Goal: Communication & Community: Ask a question

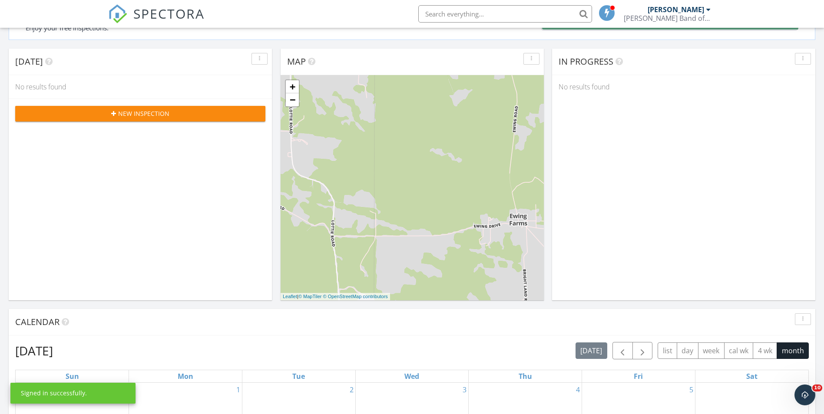
scroll to position [304, 0]
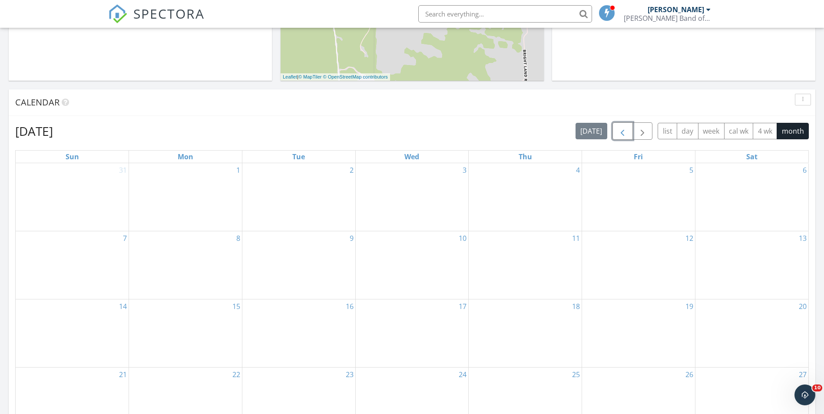
click at [627, 130] on span "button" at bounding box center [622, 131] width 10 height 10
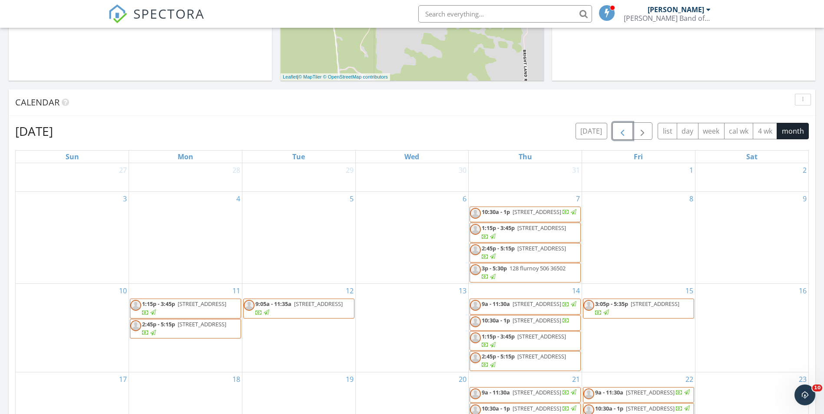
click at [625, 130] on span "button" at bounding box center [622, 131] width 10 height 10
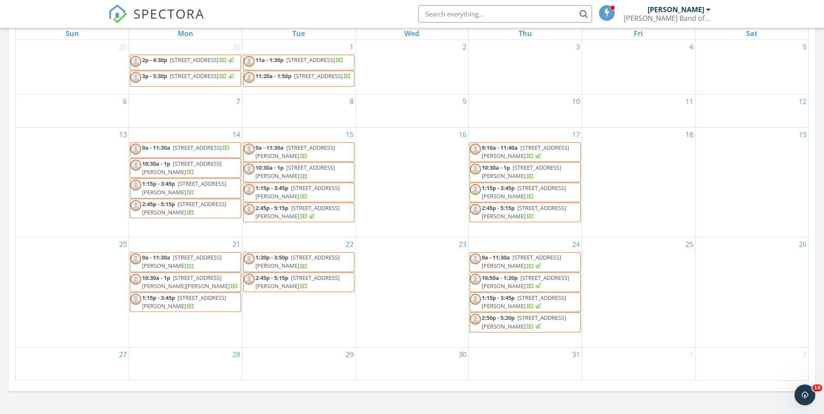
scroll to position [478, 0]
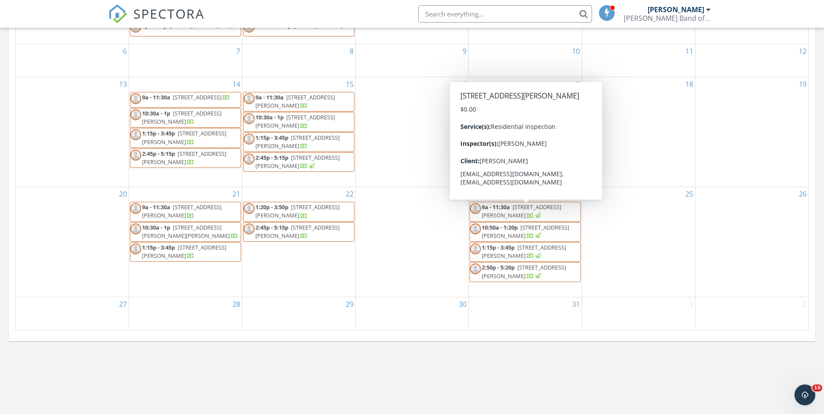
click at [528, 218] on div at bounding box center [534, 216] width 15 height 8
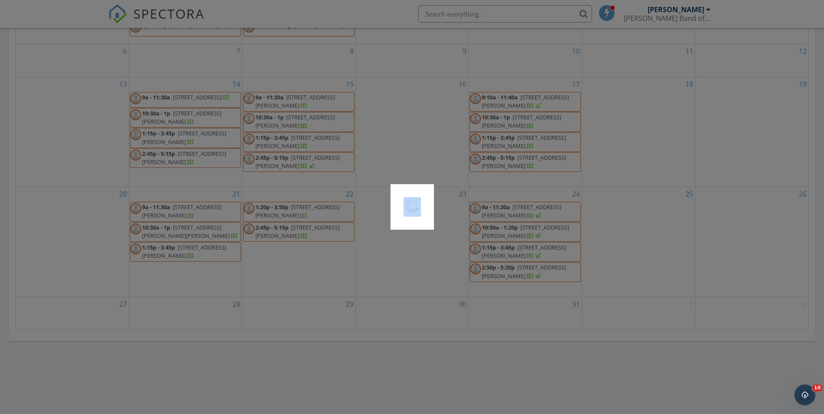
click at [528, 218] on div at bounding box center [412, 207] width 824 height 414
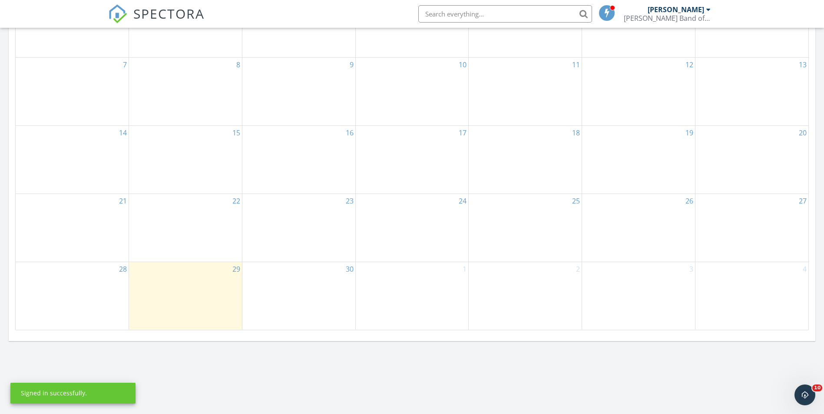
scroll to position [217, 0]
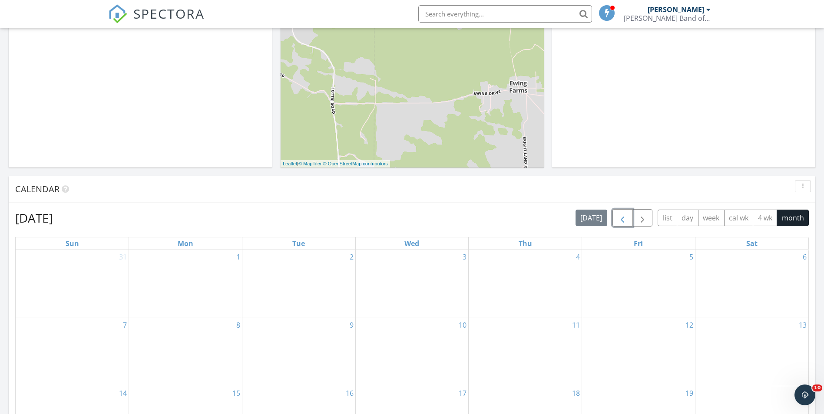
click at [620, 220] on span "button" at bounding box center [622, 218] width 10 height 10
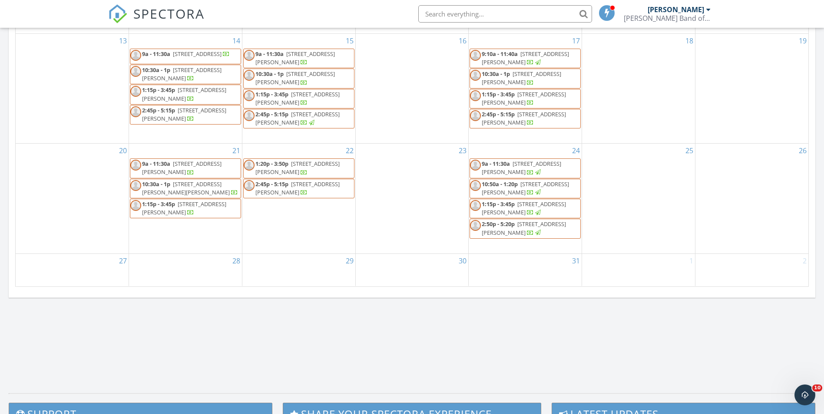
scroll to position [391, 0]
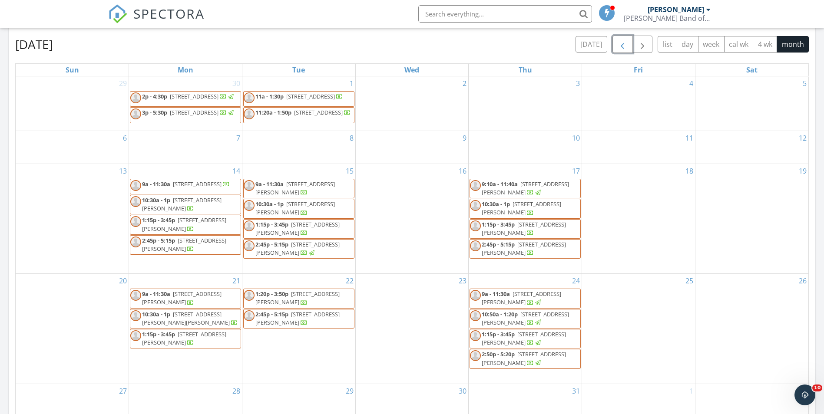
click at [312, 197] on span "9a - 11:30a 777 Lynn McGhee Dr 454, Atmore 36502" at bounding box center [299, 188] width 110 height 17
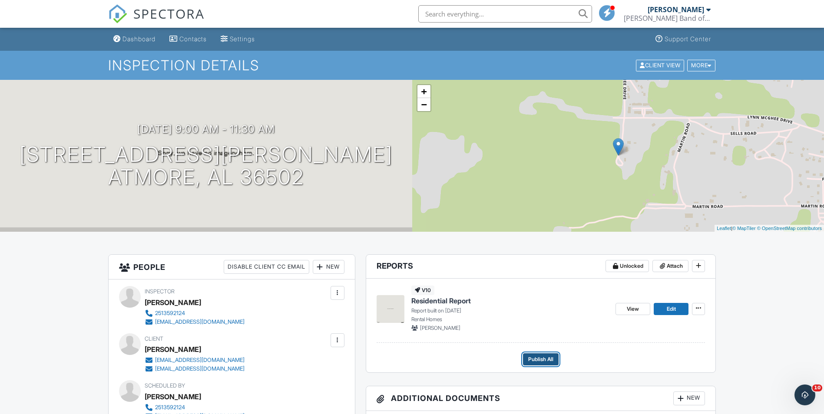
click at [541, 358] on span "Publish All" at bounding box center [540, 359] width 25 height 9
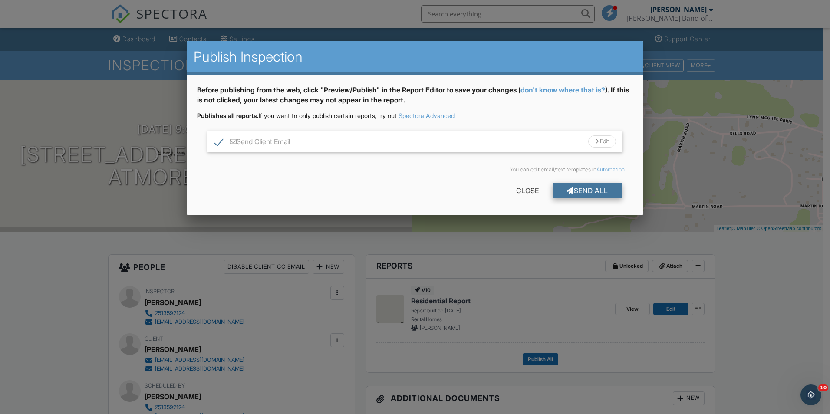
click at [591, 187] on div "Send All" at bounding box center [587, 191] width 69 height 16
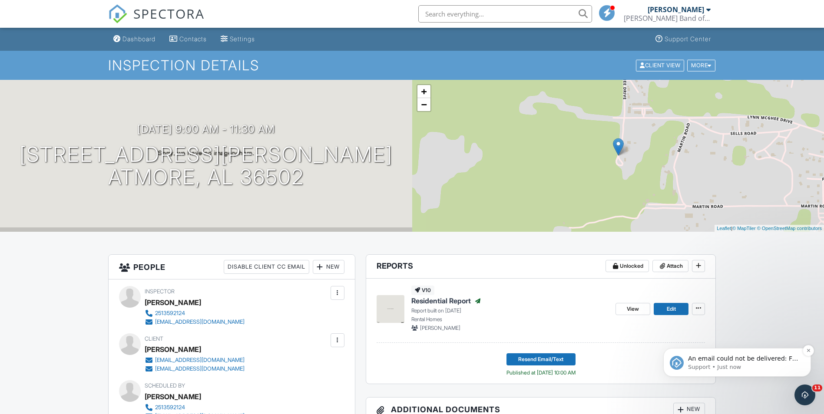
click at [769, 361] on span "An email could not be delivered: For more information, view Why emails don't ge…" at bounding box center [743, 367] width 110 height 24
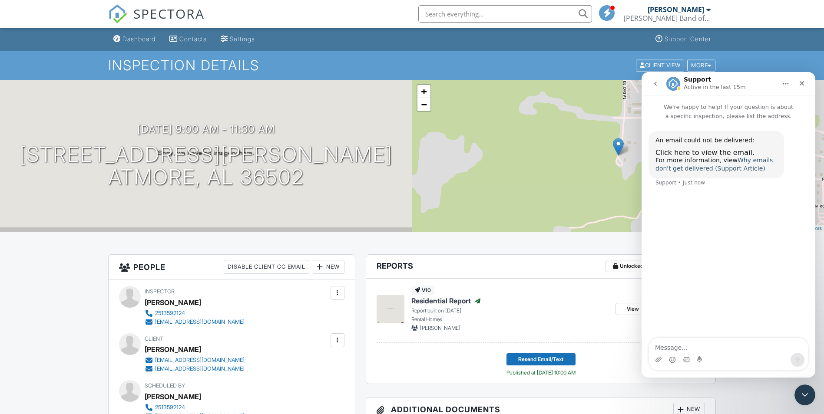
click at [735, 164] on link "Why emails don't get delivered (Support Article)" at bounding box center [713, 165] width 117 height 16
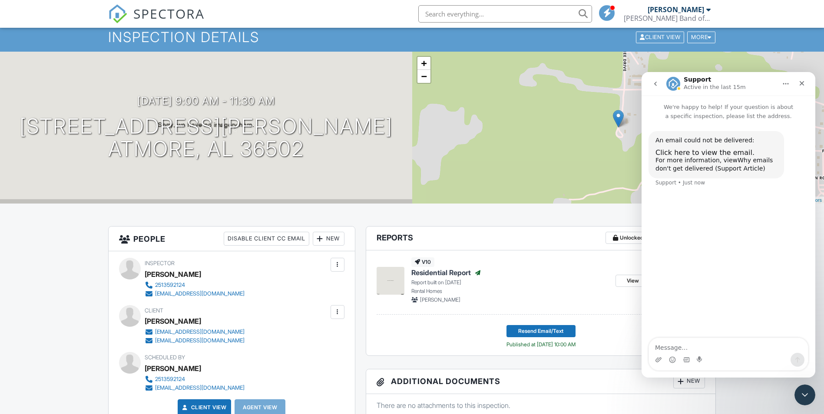
scroll to position [43, 0]
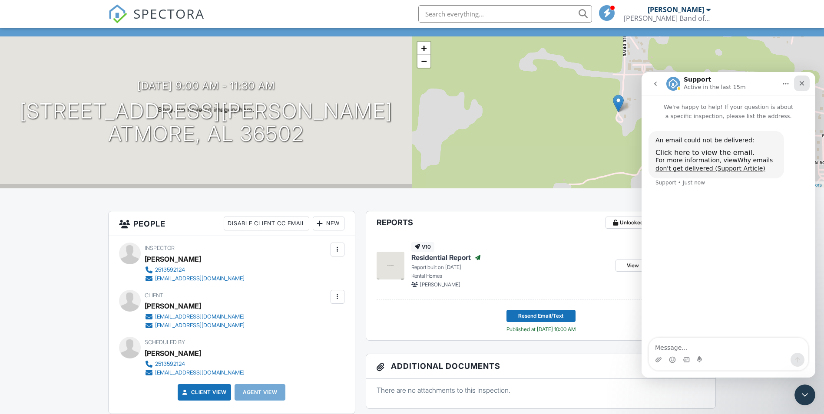
click at [803, 85] on icon "Close" at bounding box center [802, 83] width 5 height 5
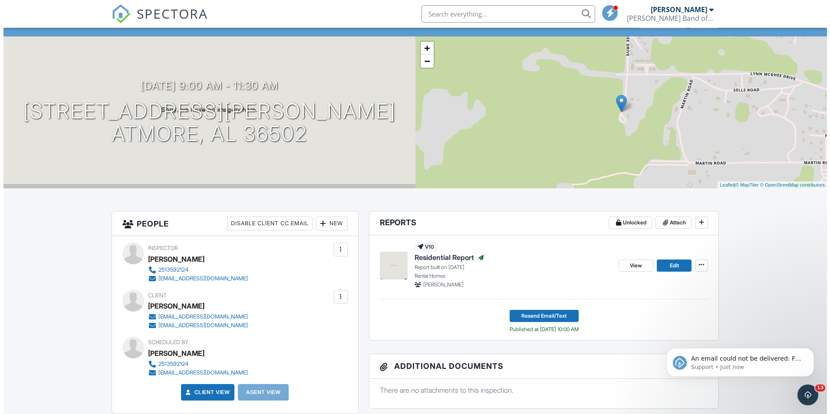
scroll to position [0, 0]
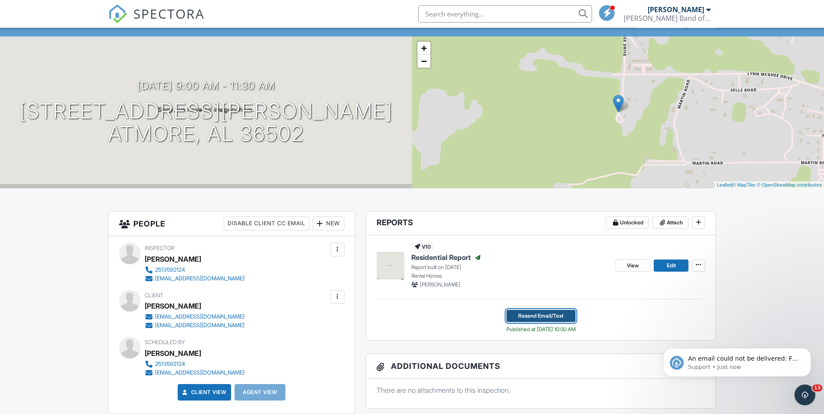
click at [539, 313] on span "Resend Email/Text" at bounding box center [540, 316] width 45 height 9
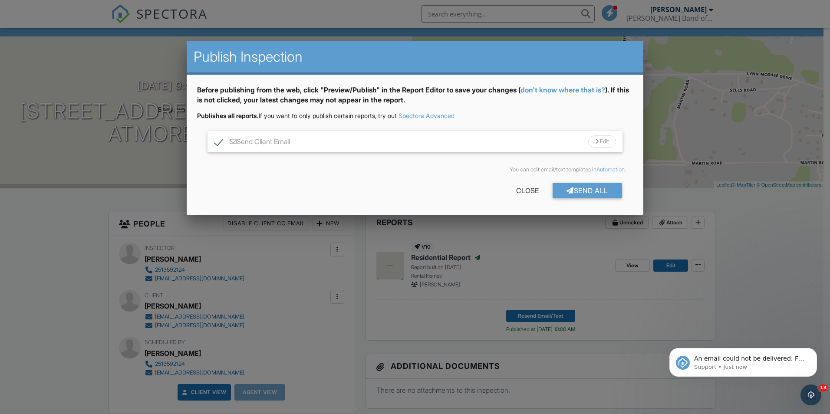
click at [245, 142] on label "Send Client Email" at bounding box center [253, 143] width 76 height 11
click at [232, 142] on div at bounding box center [233, 141] width 7 height 7
click at [220, 140] on input "Send Client Email" at bounding box center [218, 138] width 6 height 6
checkbox input "true"
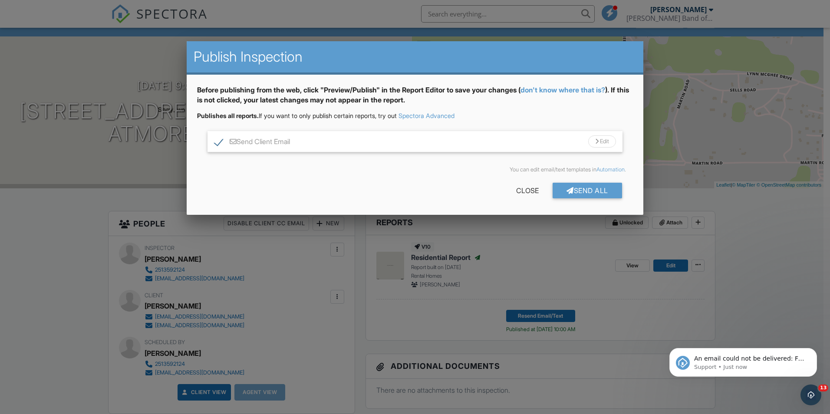
click at [605, 143] on div "Edit" at bounding box center [603, 142] width 28 height 12
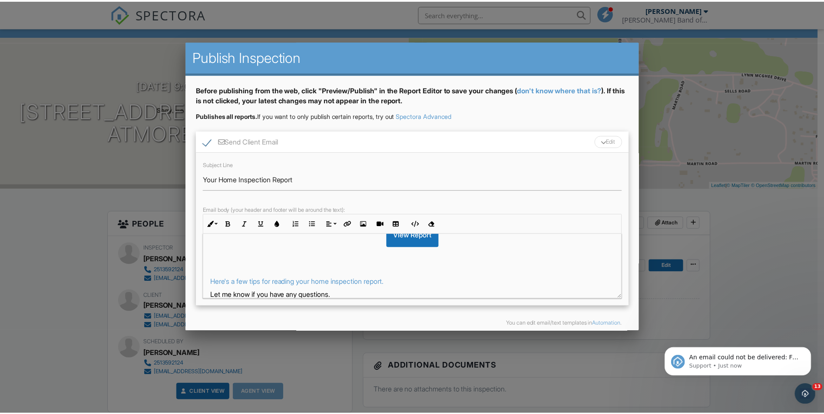
scroll to position [87, 0]
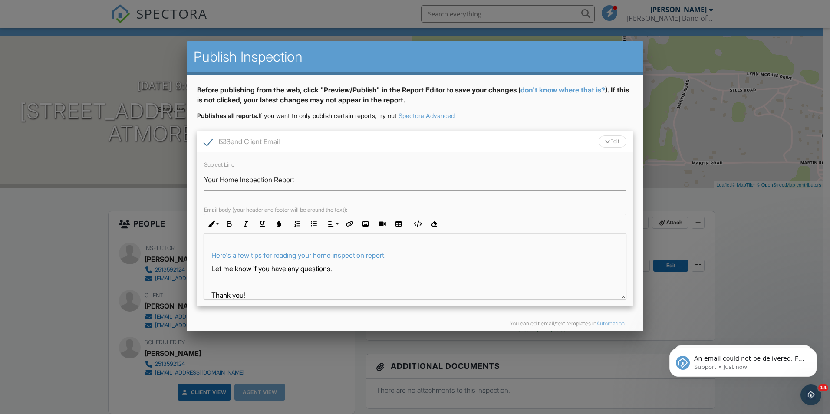
click at [821, 239] on div at bounding box center [415, 216] width 830 height 518
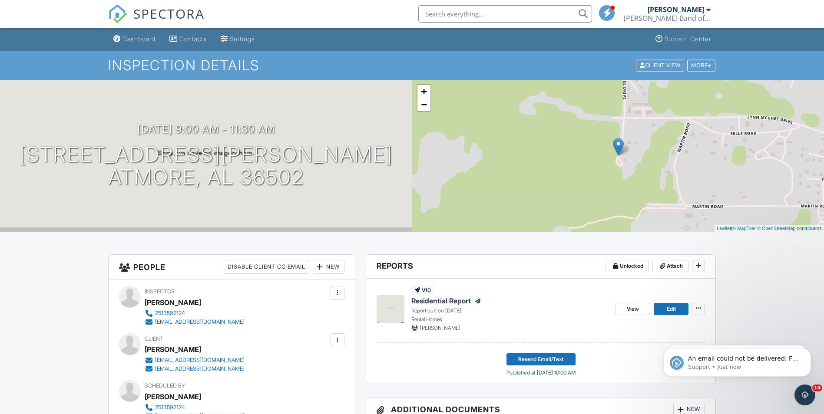
scroll to position [43, 0]
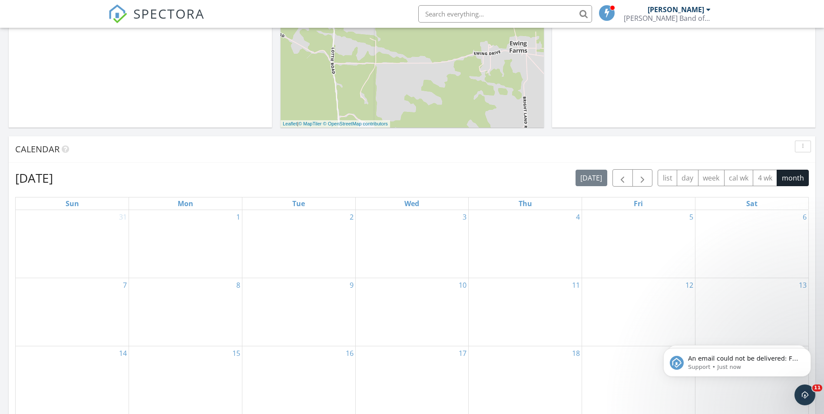
scroll to position [261, 0]
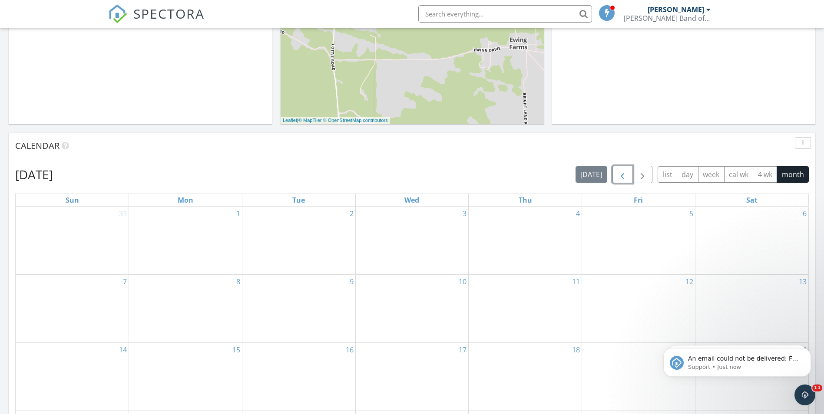
click at [621, 171] on span "button" at bounding box center [622, 175] width 10 height 10
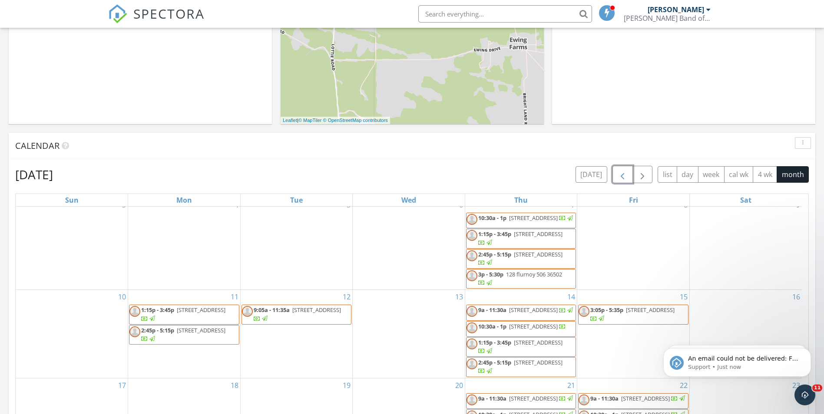
scroll to position [81, 0]
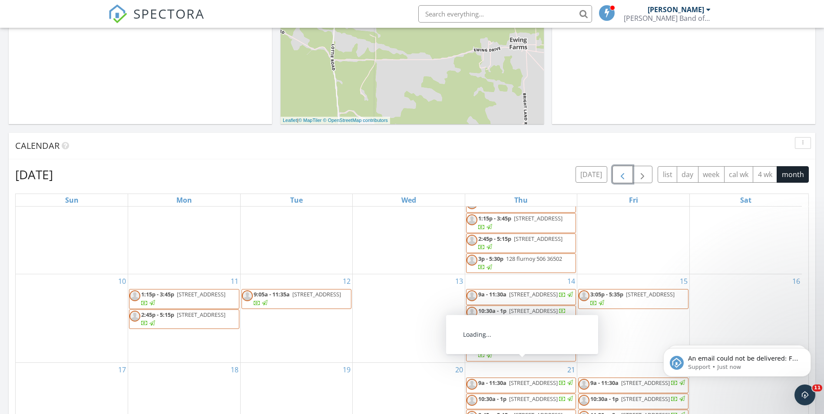
click at [523, 379] on span "9a - 11:30a [STREET_ADDRESS]" at bounding box center [520, 385] width 108 height 13
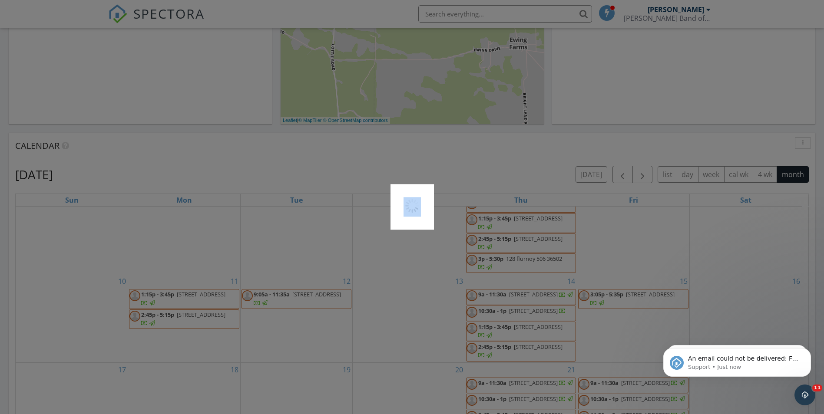
click at [523, 372] on div at bounding box center [412, 207] width 824 height 414
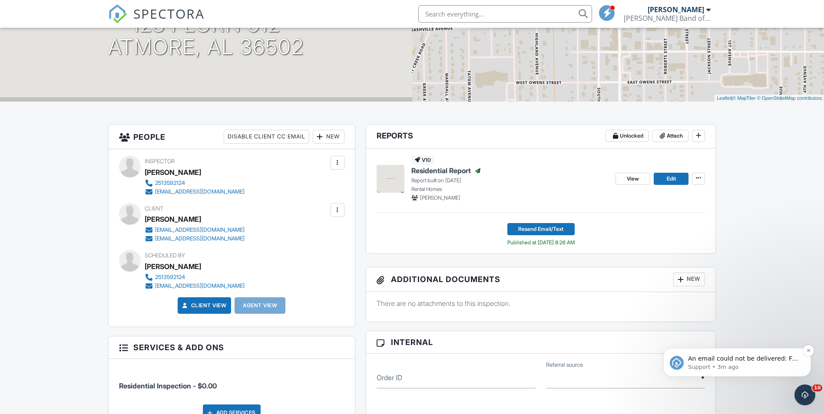
click at [734, 370] on p "Support • 3m ago" at bounding box center [744, 368] width 112 height 8
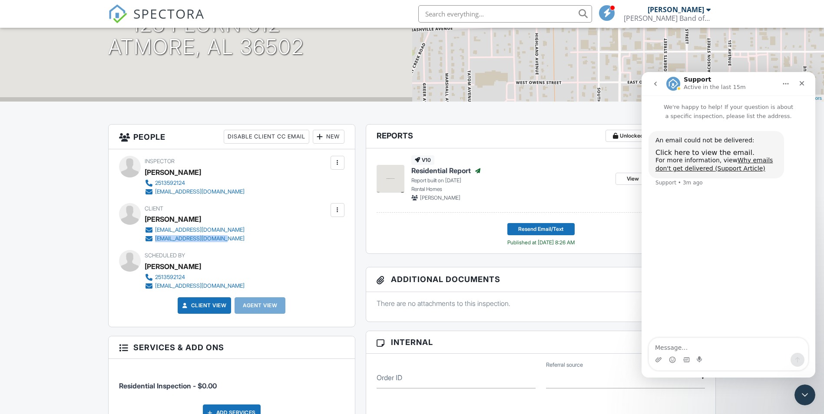
drag, startPoint x: 222, startPoint y: 239, endPoint x: 150, endPoint y: 238, distance: 71.3
click at [150, 238] on div "trutherford@pci-nsn.gov trutherford@pci-nsn.gov" at bounding box center [198, 234] width 107 height 17
drag, startPoint x: 150, startPoint y: 238, endPoint x: 175, endPoint y: 236, distance: 24.4
copy link "trutherford@pci-nsn.gov"
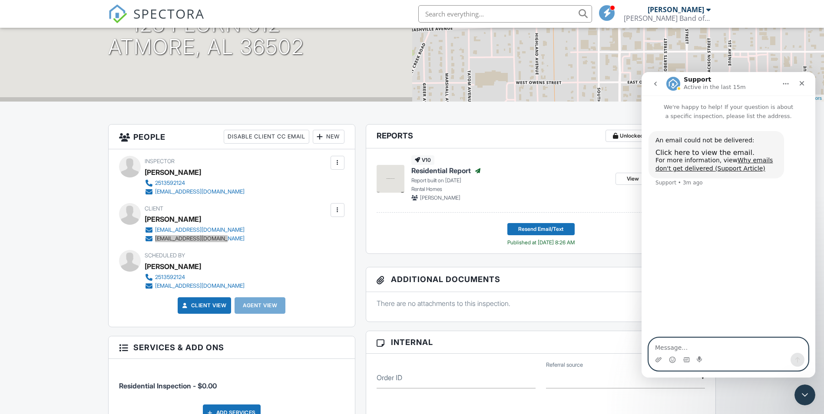
click at [726, 352] on textarea "Message…" at bounding box center [728, 345] width 159 height 15
paste textarea "[EMAIL_ADDRESS][DOMAIN_NAME]"
type textarea "[EMAIL_ADDRESS][DOMAIN_NAME]"
drag, startPoint x: 729, startPoint y: 348, endPoint x: 636, endPoint y: 351, distance: 93.4
click at [642, 351] on html "Support Active in the last 15m We're happy to help! If your question is about a…" at bounding box center [729, 225] width 174 height 306
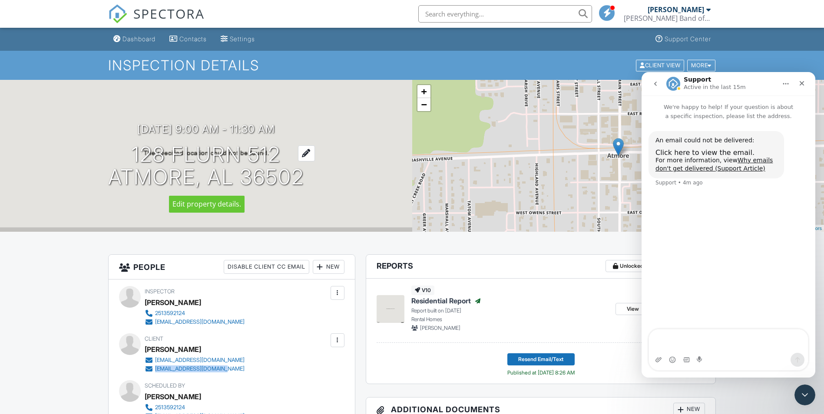
drag, startPoint x: 331, startPoint y: 182, endPoint x: 116, endPoint y: 154, distance: 217.3
click at [116, 154] on div "08/21/2025 9:00 am - 11:30 am 128 flurn 512 Atmore, AL 36502" at bounding box center [206, 156] width 412 height 66
click at [803, 395] on icon "Close Intercom Messenger" at bounding box center [804, 393] width 6 height 3
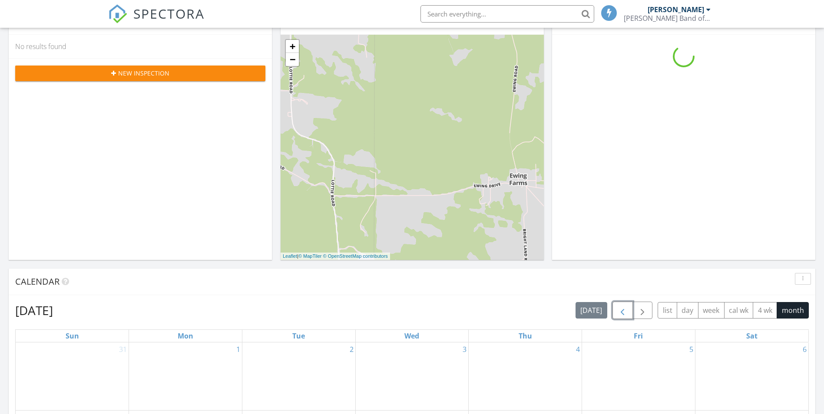
click at [624, 314] on span "button" at bounding box center [622, 311] width 10 height 10
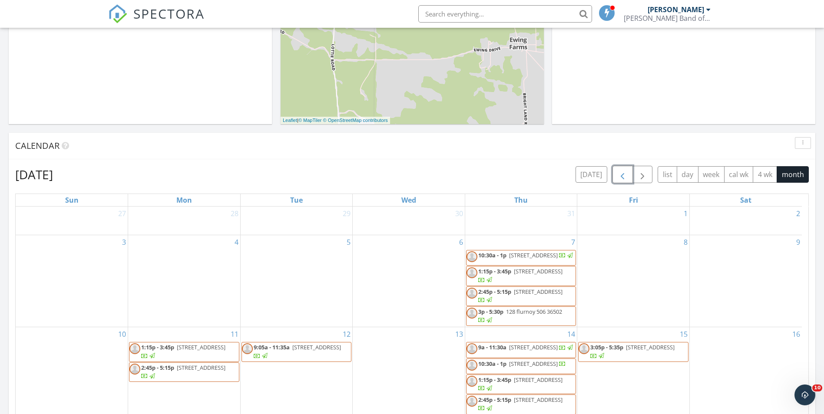
click at [623, 179] on span "button" at bounding box center [622, 175] width 10 height 10
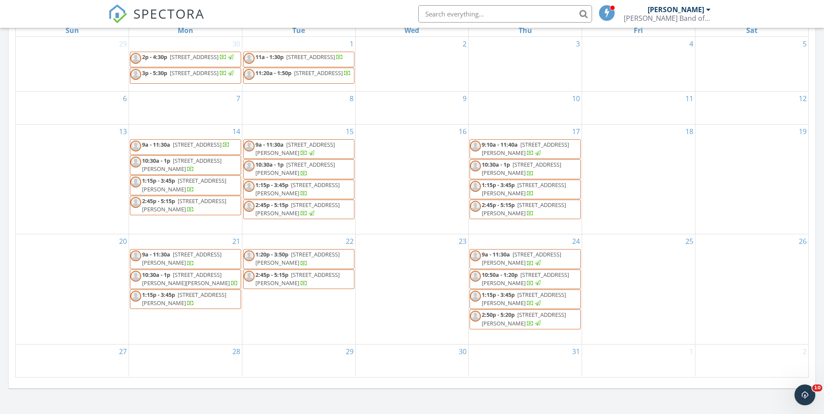
scroll to position [434, 0]
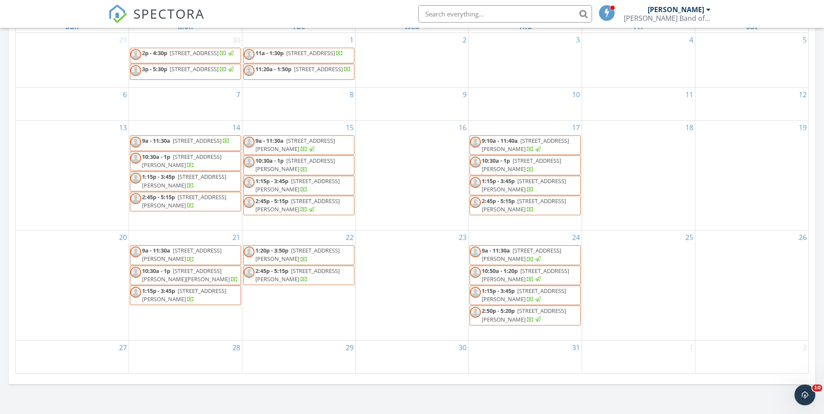
click at [208, 189] on span "777 Lynn McGhee Dr 452, Atmore 36502" at bounding box center [184, 181] width 84 height 16
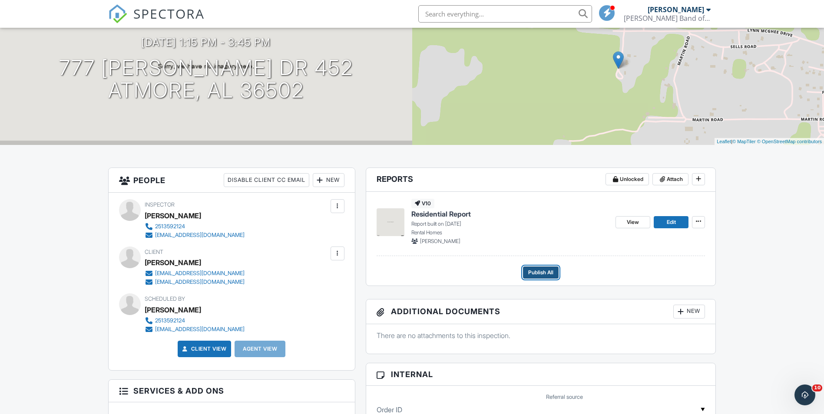
click at [540, 269] on span "Publish All" at bounding box center [540, 272] width 25 height 9
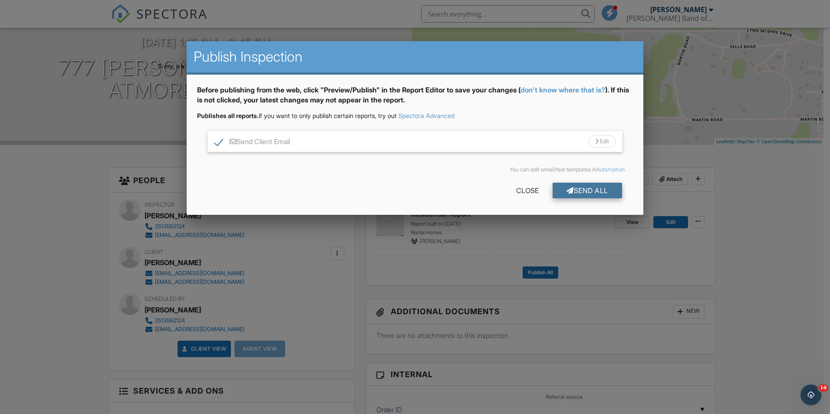
click at [602, 189] on div "Send All" at bounding box center [587, 191] width 69 height 16
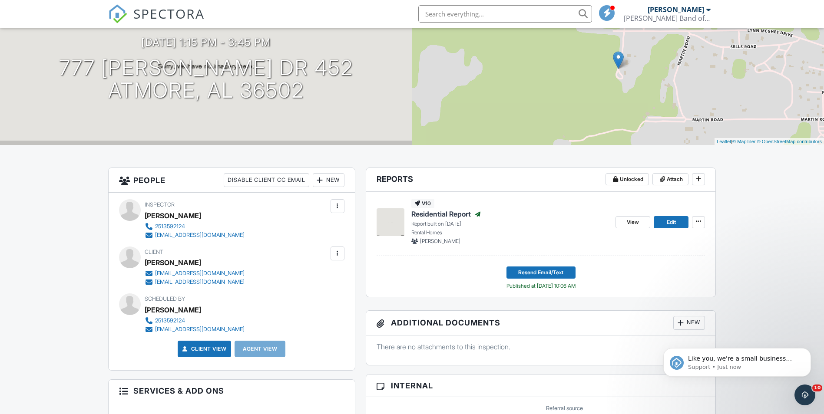
click at [799, 392] on div "Open Intercom Messenger" at bounding box center [805, 395] width 29 height 29
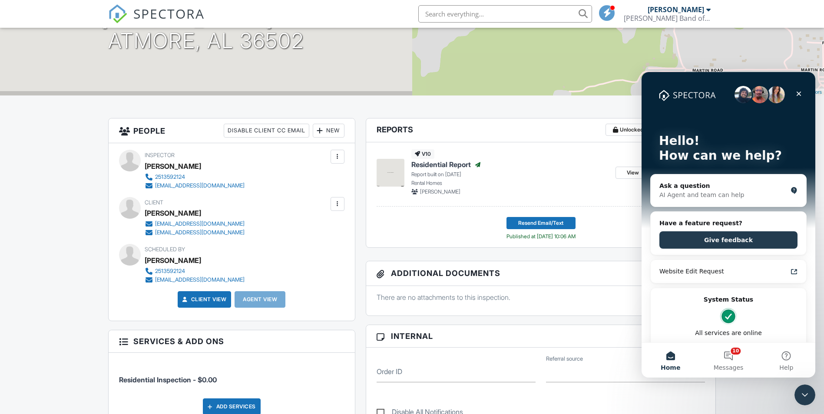
scroll to position [217, 0]
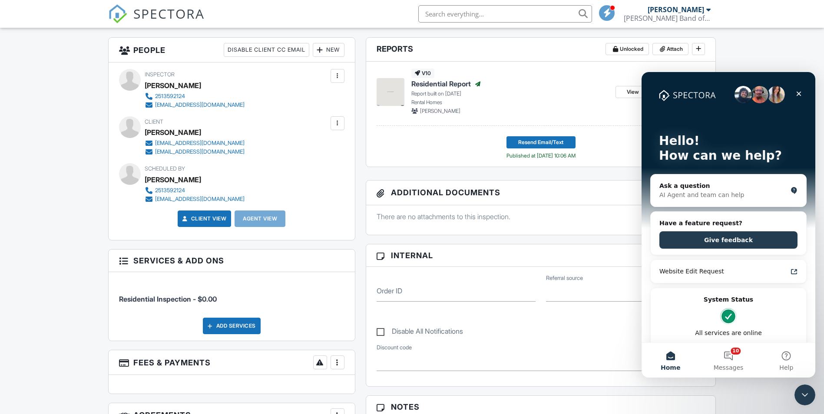
click at [739, 385] on div "Dashboard Contacts Settings Support Center Inspection Details Client View More …" at bounding box center [412, 398] width 824 height 1174
click at [800, 92] on icon "Close" at bounding box center [799, 94] width 5 height 5
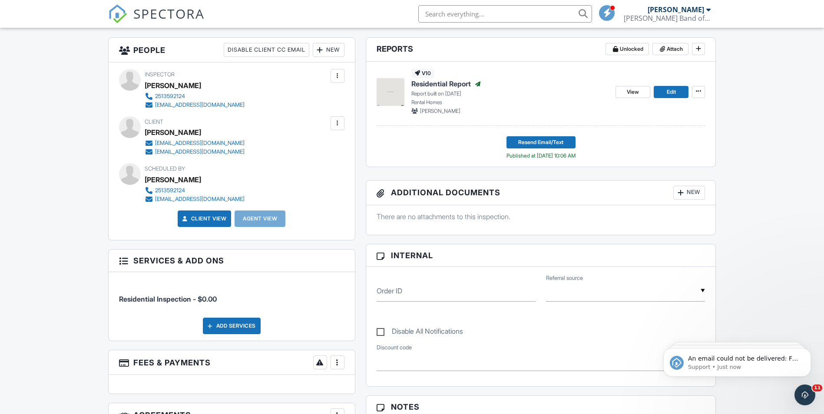
scroll to position [0, 0]
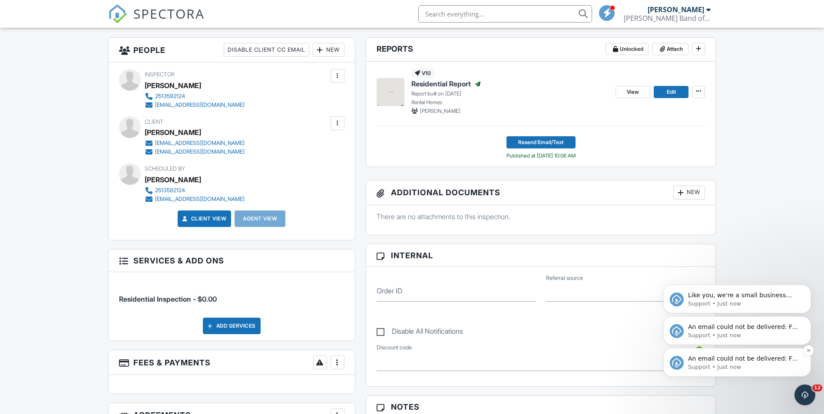
click at [762, 358] on span "An email could not be delivered: For more information, view Why emails don't ge…" at bounding box center [743, 367] width 110 height 24
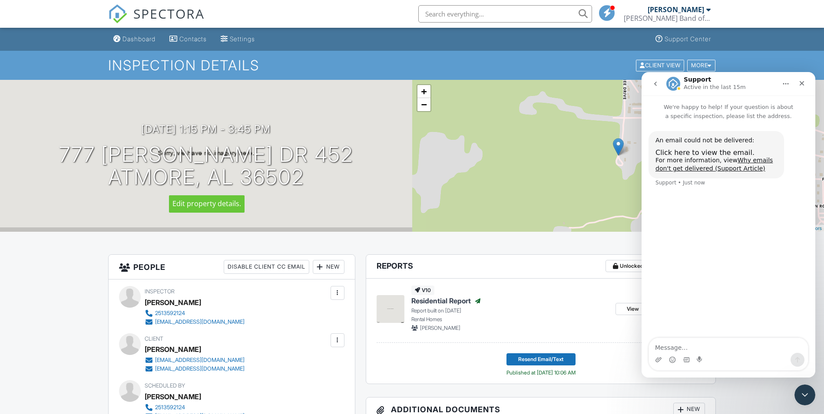
drag, startPoint x: 339, startPoint y: 179, endPoint x: 62, endPoint y: 152, distance: 278.9
click at [62, 152] on div "[DATE] 1:15 pm - 3:45 pm 777 [PERSON_NAME] Dr 452 Atmore, AL 36502" at bounding box center [206, 156] width 412 height 66
drag, startPoint x: 62, startPoint y: 152, endPoint x: 159, endPoint y: 176, distance: 100.0
copy h1 "[STREET_ADDRESS][PERSON_NAME]"
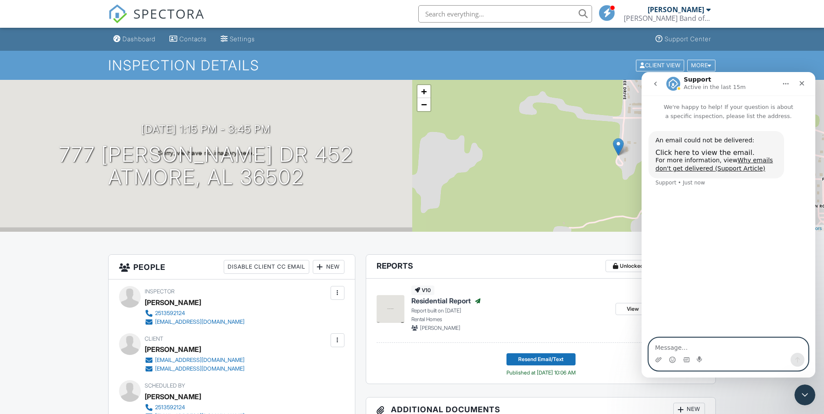
click at [684, 348] on textarea "Message…" at bounding box center [728, 345] width 159 height 15
paste textarea "[STREET_ADDRESS][PERSON_NAME]"
type textarea "[STREET_ADDRESS][PERSON_NAME]"
click at [799, 362] on icon "Send a message…" at bounding box center [797, 360] width 7 height 7
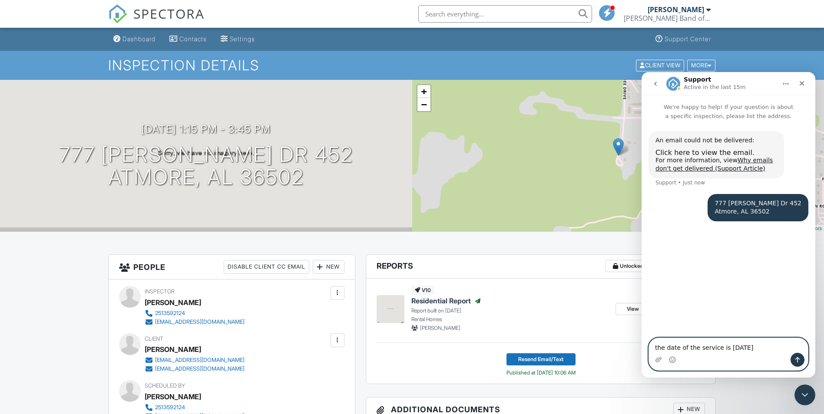
type textarea "the date of the service is [DATE]"
click at [795, 360] on icon "Send a message…" at bounding box center [797, 360] width 7 height 7
